Goal: Transaction & Acquisition: Subscribe to service/newsletter

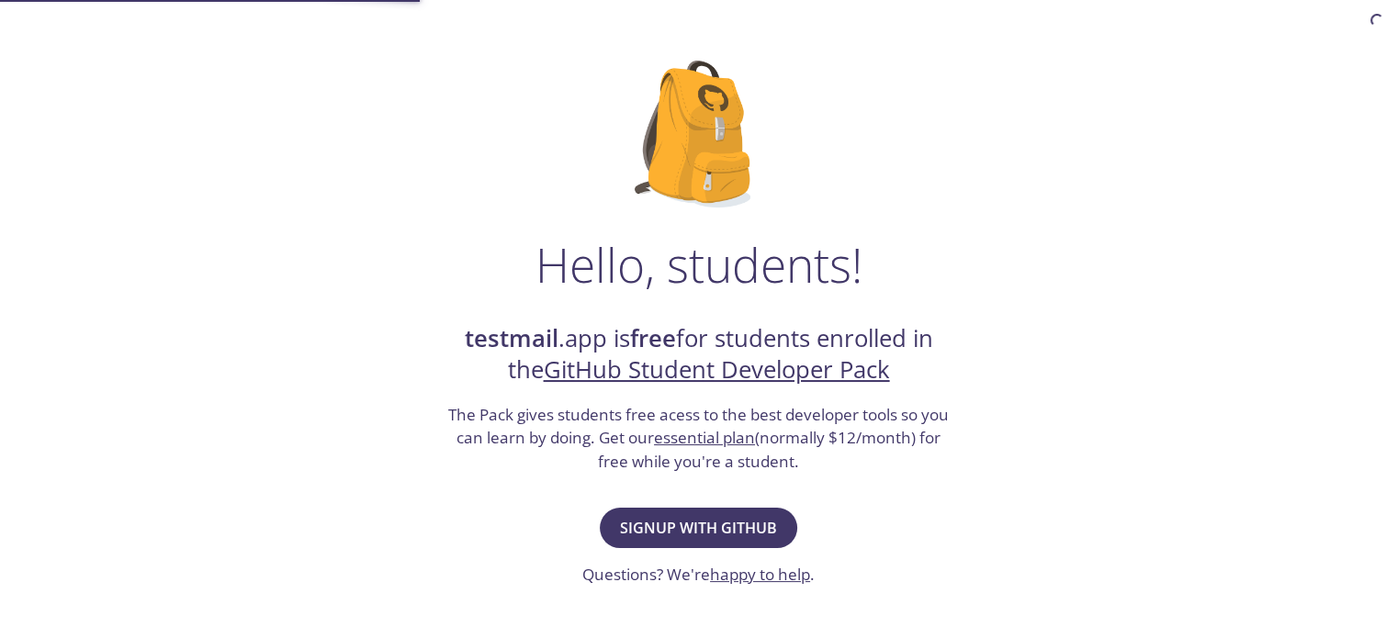
scroll to position [81, 0]
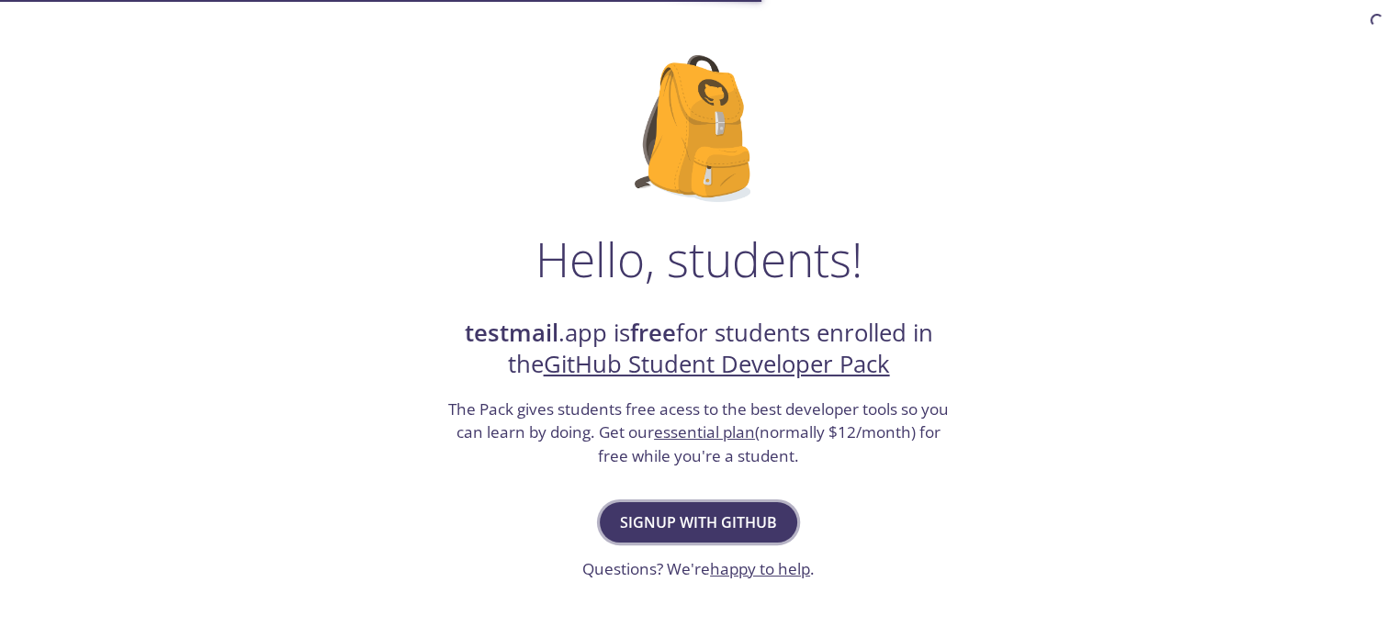
click at [720, 520] on span "Signup with GitHub" at bounding box center [698, 523] width 157 height 26
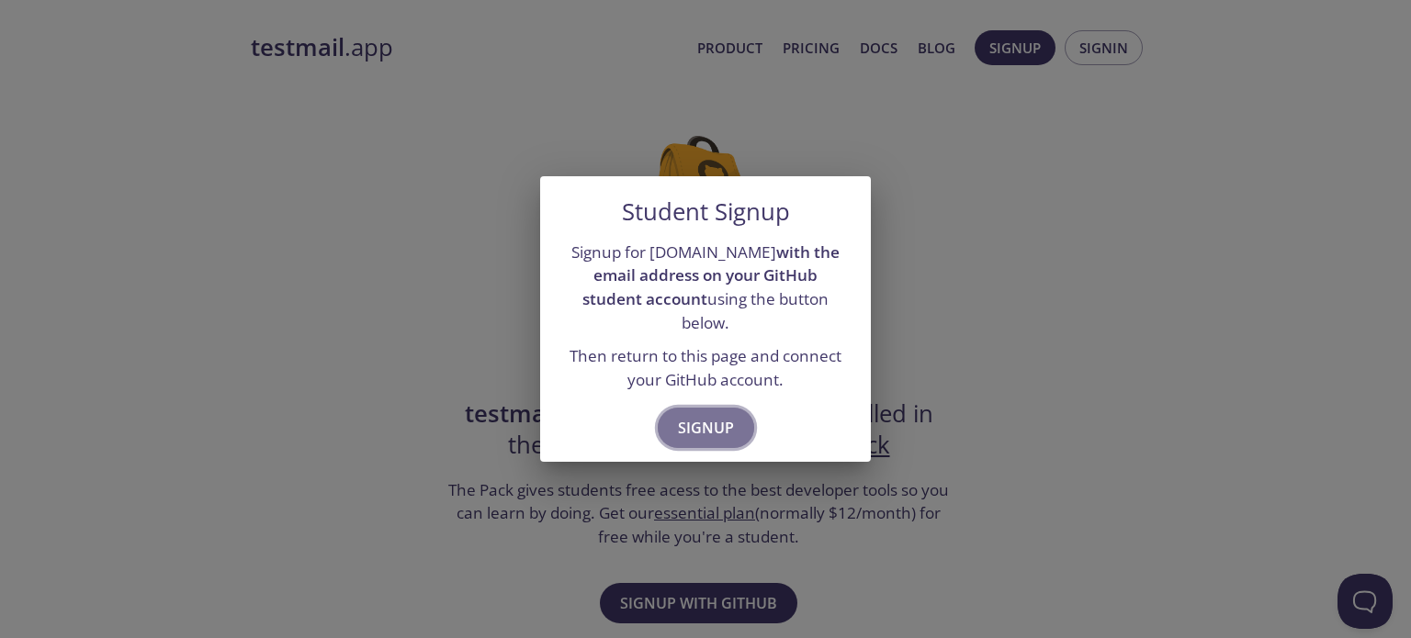
click at [709, 423] on span "Signup" at bounding box center [706, 428] width 56 height 26
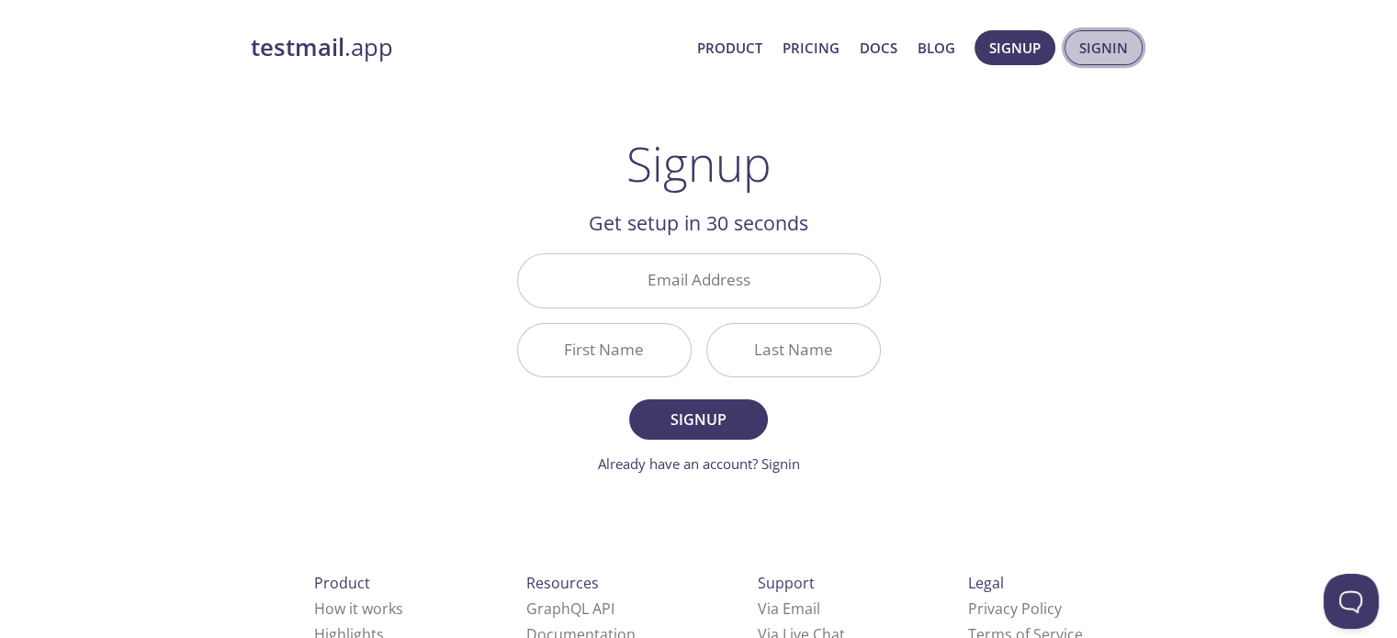
click at [1126, 51] on span "Signin" at bounding box center [1103, 48] width 49 height 24
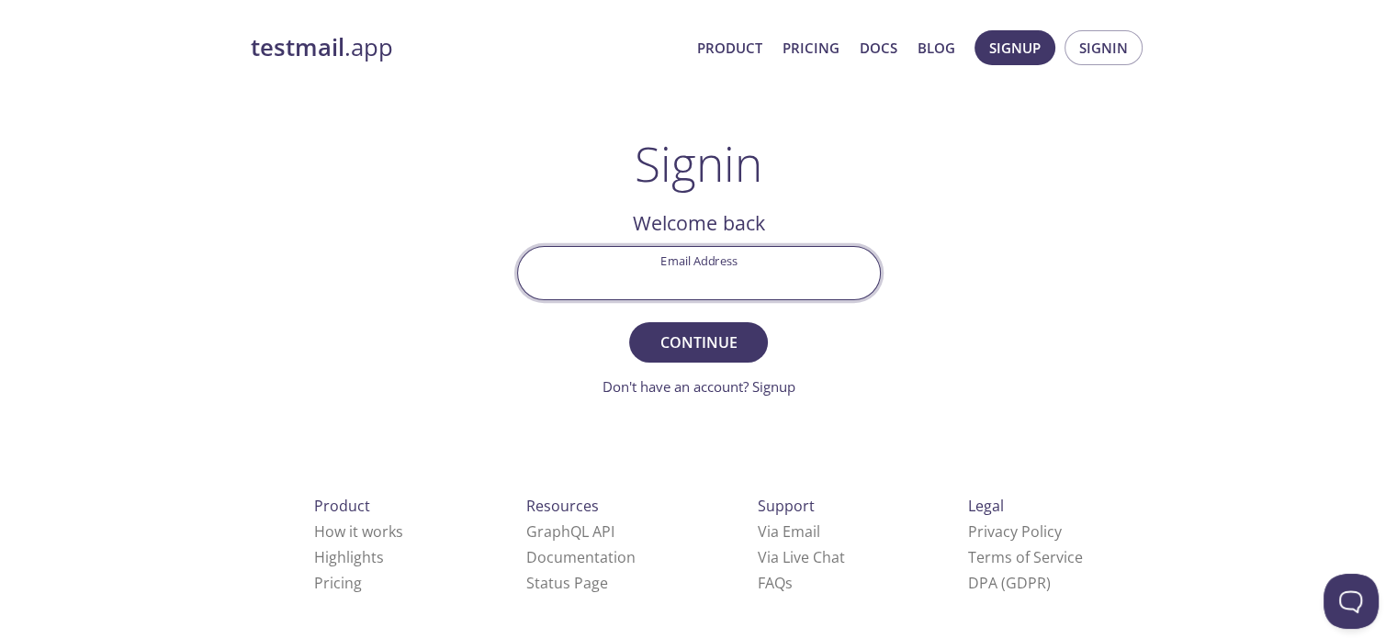
click at [769, 260] on input "Email Address" at bounding box center [699, 273] width 362 height 52
type input "[EMAIL_ADDRESS][DOMAIN_NAME]"
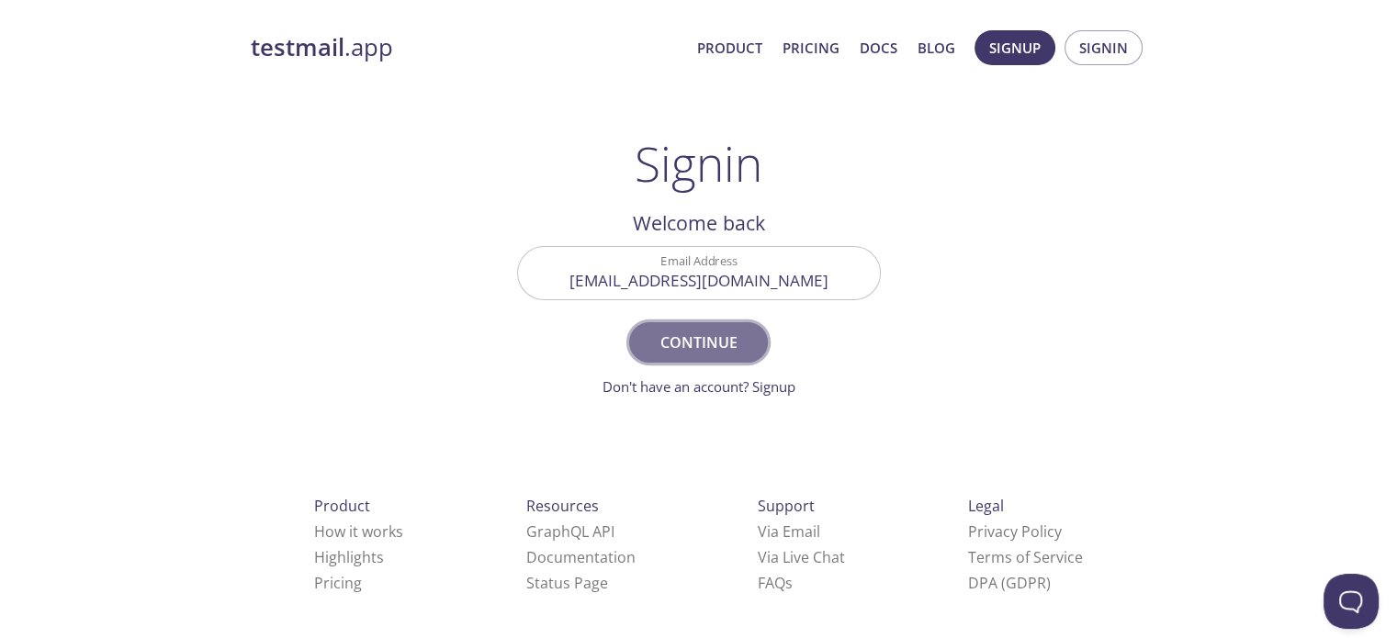
click at [668, 352] on span "Continue" at bounding box center [697, 343] width 97 height 26
